Goal: Register for event/course

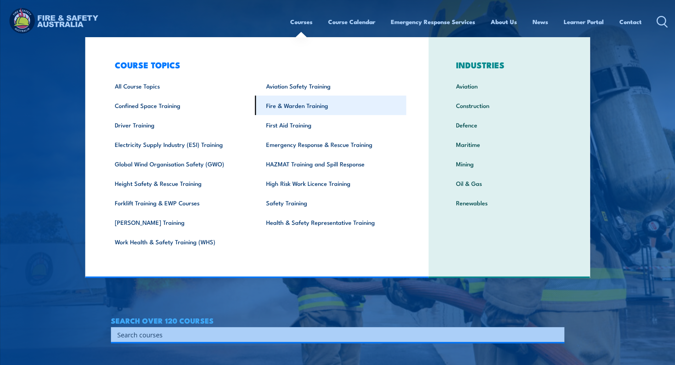
click at [289, 102] on link "Fire & Warden Training" at bounding box center [330, 105] width 151 height 19
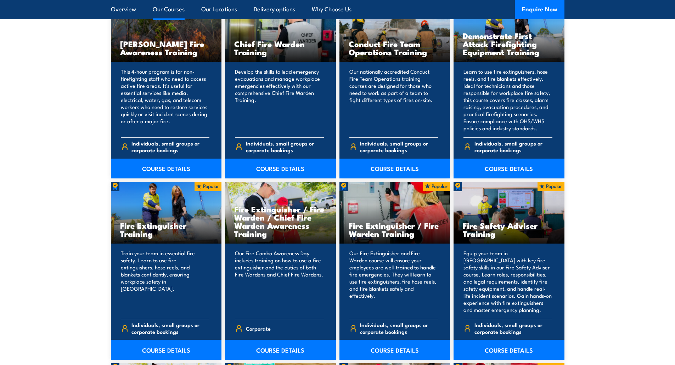
scroll to position [637, 0]
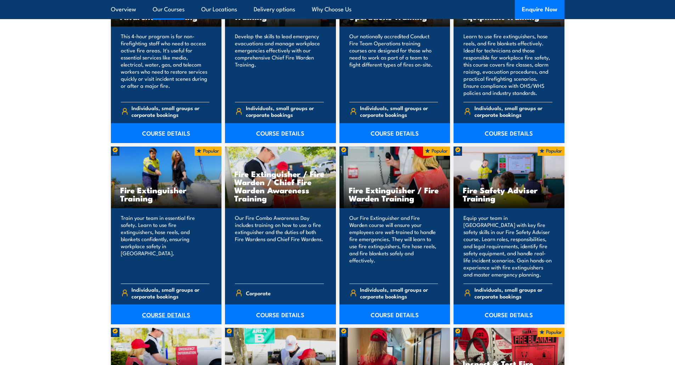
click at [164, 311] on link "COURSE DETAILS" at bounding box center [166, 315] width 111 height 20
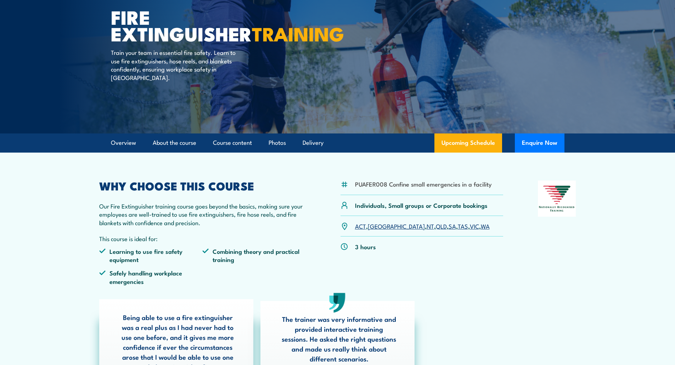
scroll to position [71, 0]
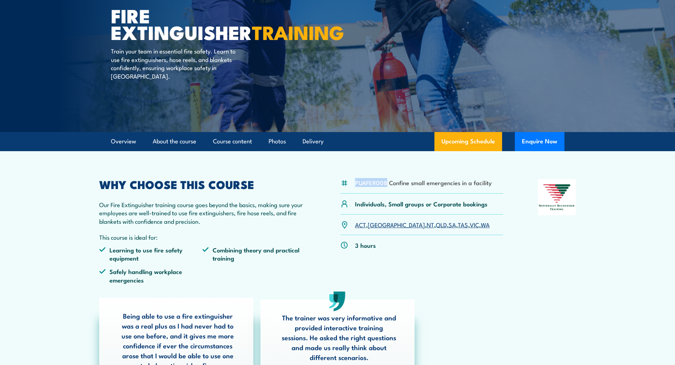
drag, startPoint x: 387, startPoint y: 183, endPoint x: 355, endPoint y: 184, distance: 32.6
click at [355, 184] on li "PUAFER008 Confine small emergencies in a facility" at bounding box center [423, 182] width 137 height 8
click at [369, 187] on div "PUAFER008 Confine small emergencies in a facility" at bounding box center [421, 186] width 163 height 15
click at [370, 183] on li "PUAFER008 Confine small emergencies in a facility" at bounding box center [423, 182] width 137 height 8
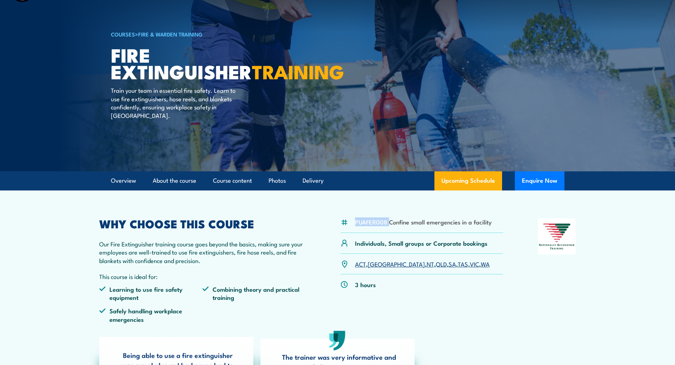
scroll to position [0, 0]
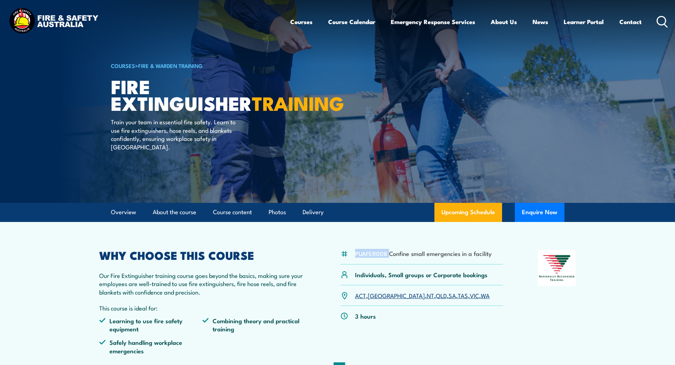
click at [663, 21] on icon at bounding box center [661, 22] width 11 height 12
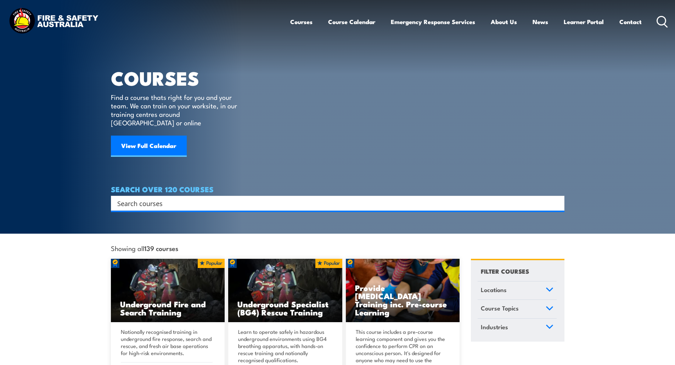
click at [254, 198] on input "Search input" at bounding box center [332, 203] width 431 height 11
paste input "MSMWHS212"
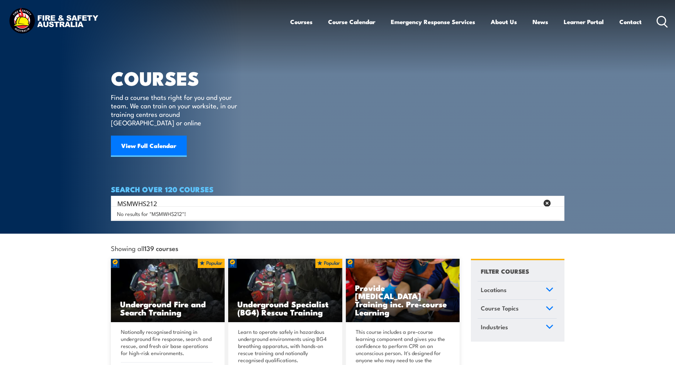
drag, startPoint x: 187, startPoint y: 197, endPoint x: 87, endPoint y: 182, distance: 100.2
click at [87, 182] on section "COURSES Find a course thats right for you and your team. We can train on your w…" at bounding box center [337, 117] width 675 height 234
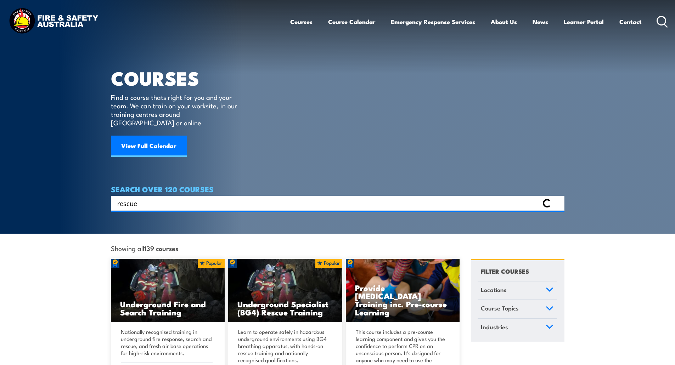
type input "rescue"
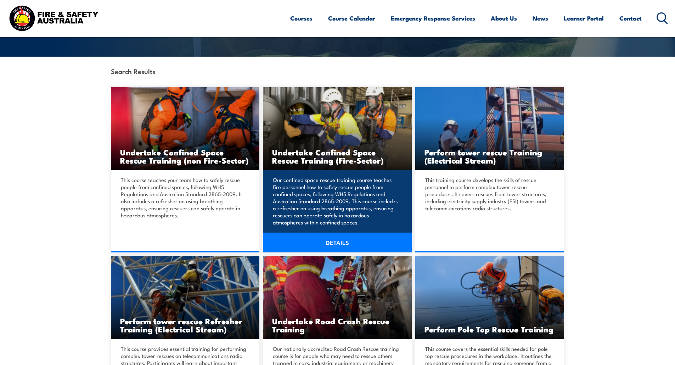
scroll to position [142, 0]
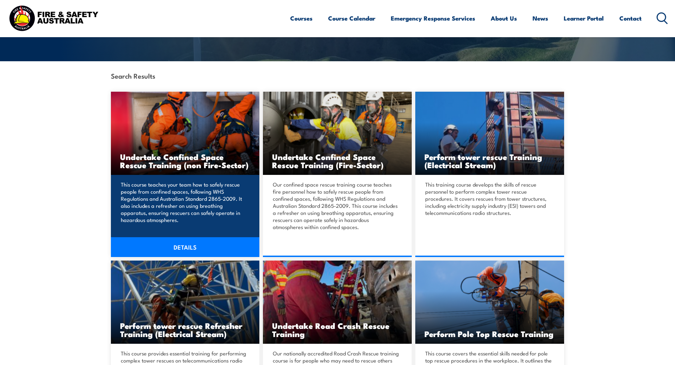
click at [194, 153] on h3 "Undertake Confined Space Rescue Training (non Fire-Sector)" at bounding box center [185, 161] width 130 height 16
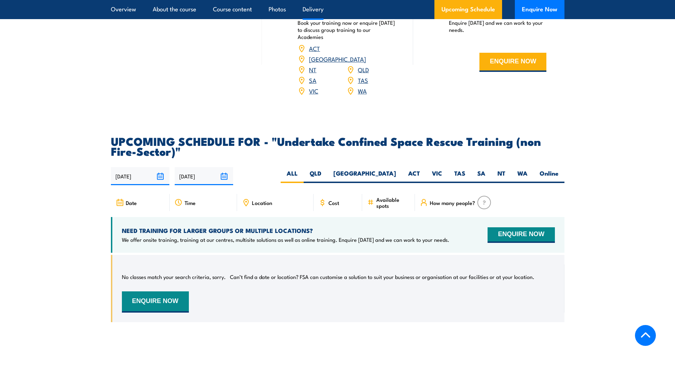
scroll to position [1169, 0]
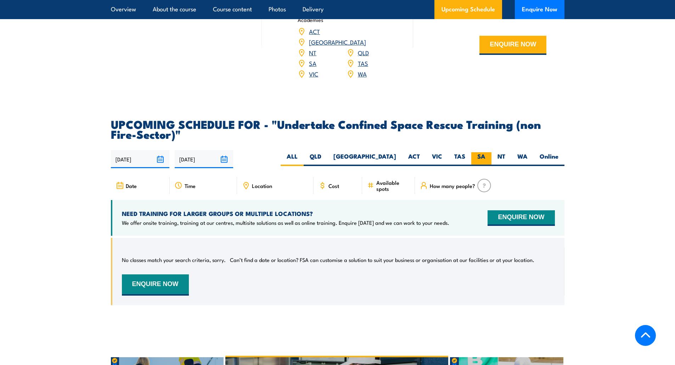
click at [478, 152] on label "SA" at bounding box center [481, 159] width 20 height 14
click at [485, 152] on input "SA" at bounding box center [487, 154] width 5 height 5
radio input "true"
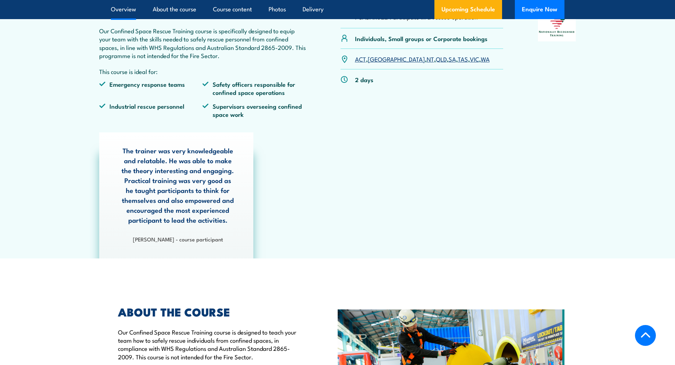
scroll to position [2, 0]
